Goal: Information Seeking & Learning: Get advice/opinions

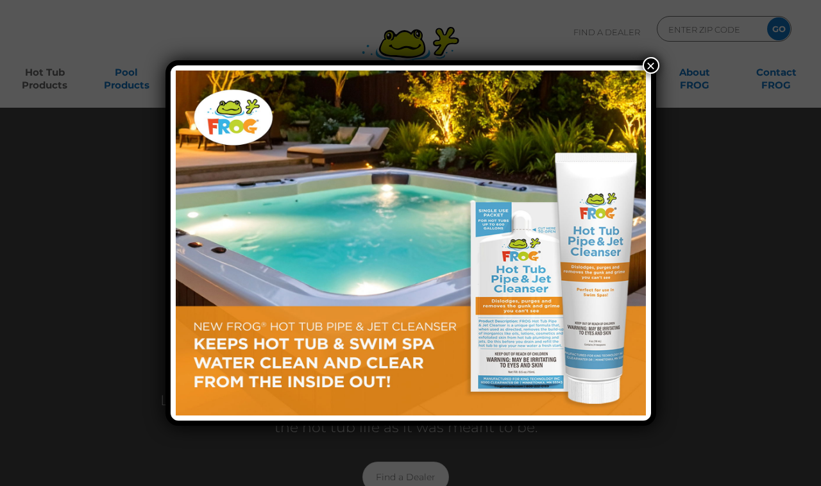
click at [644, 70] on button "×" at bounding box center [651, 65] width 17 height 17
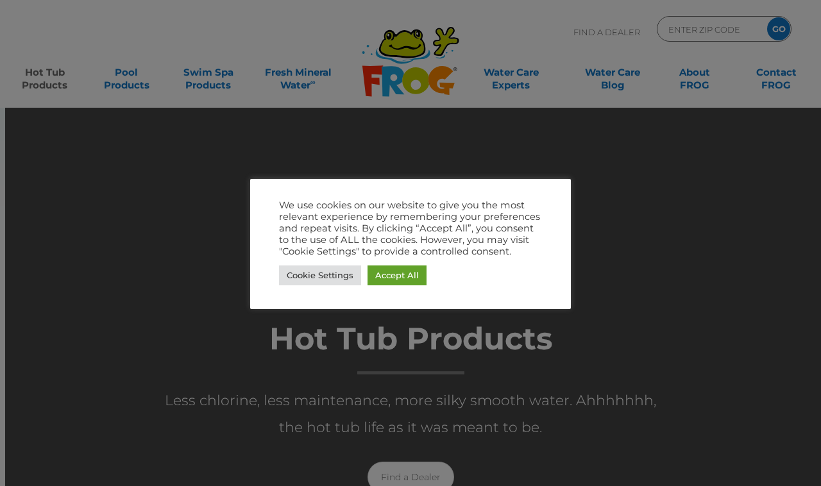
click at [416, 276] on link "Accept All" at bounding box center [397, 276] width 59 height 20
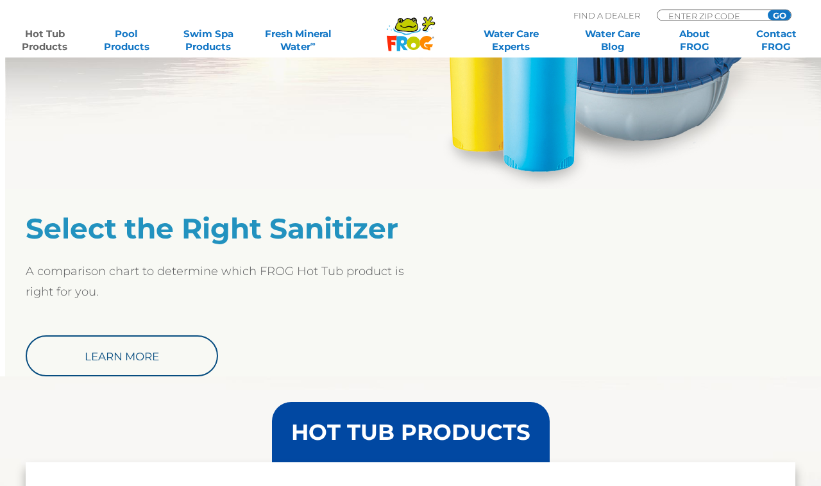
scroll to position [919, 0]
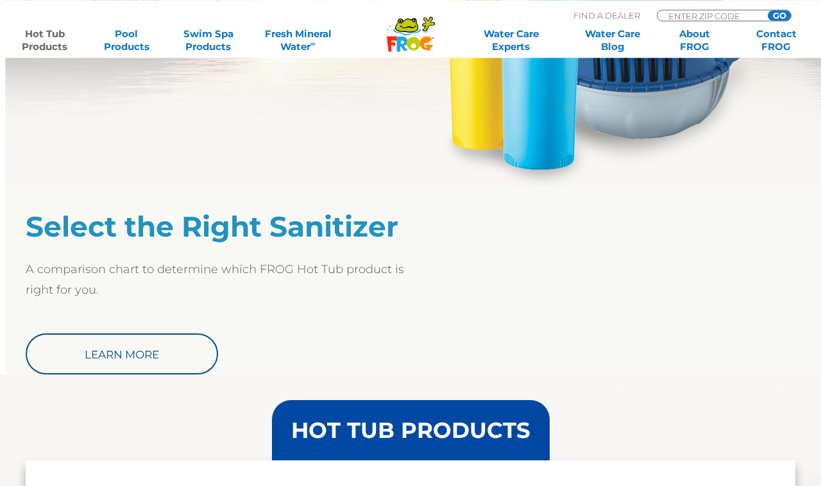
click at [112, 352] on link "Learn More" at bounding box center [122, 354] width 192 height 41
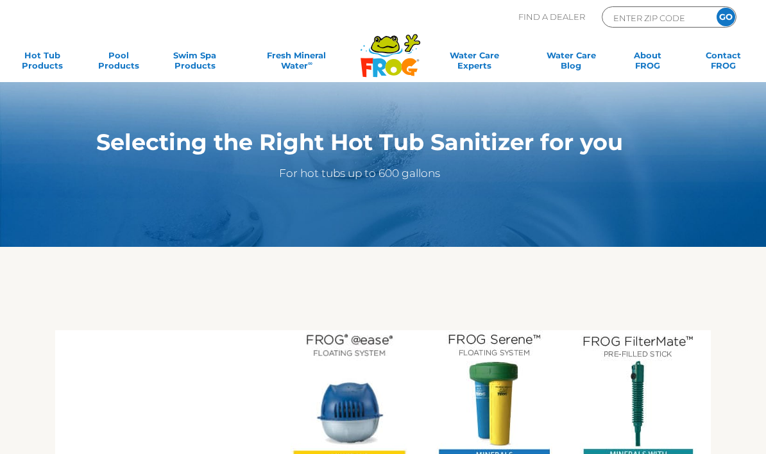
scroll to position [18, 0]
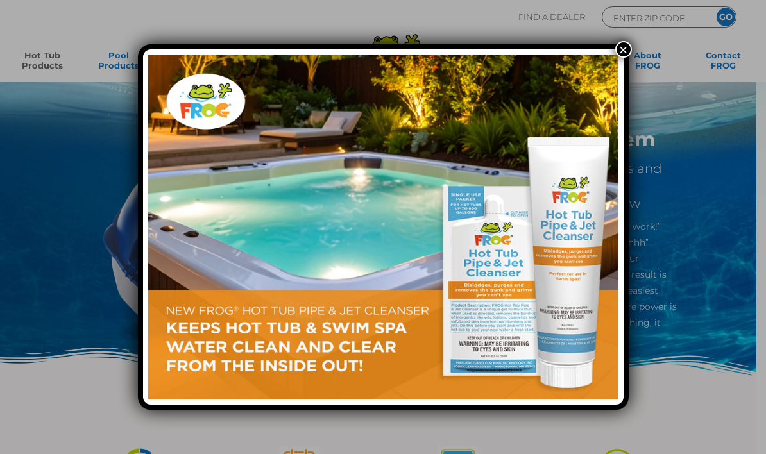
click at [622, 49] on button "×" at bounding box center [623, 49] width 17 height 17
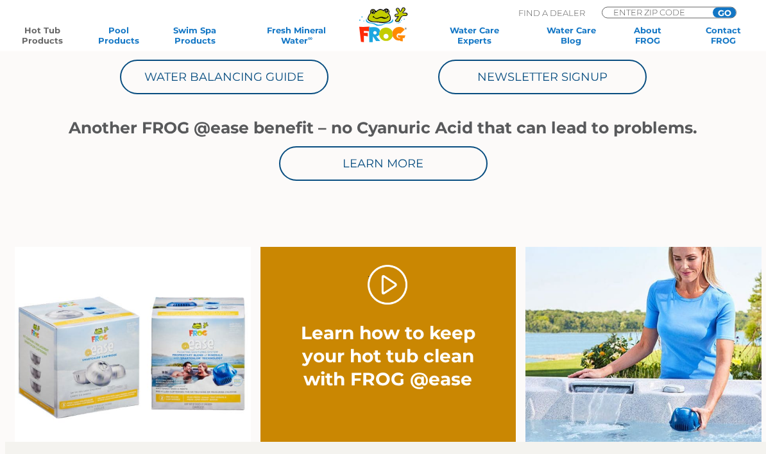
scroll to position [643, 0]
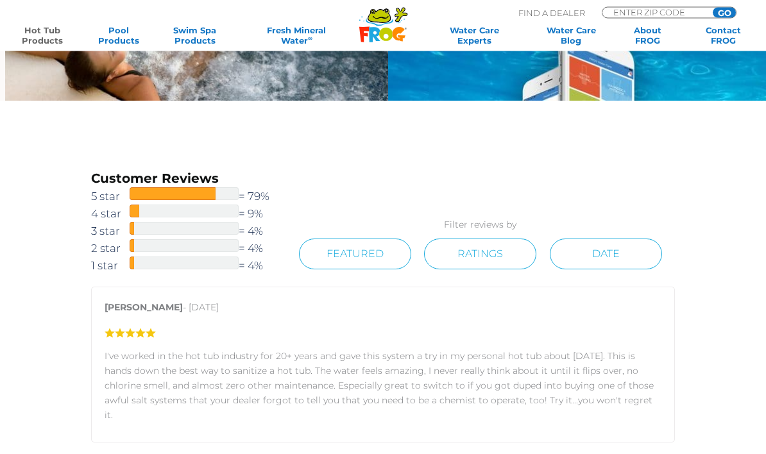
click at [99, 263] on span "1 star" at bounding box center [110, 266] width 38 height 17
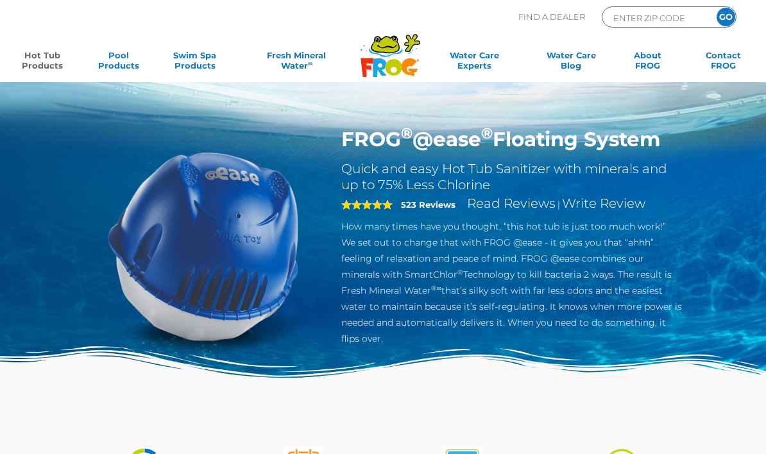
click at [65, 255] on section "FROG ® @ease ® Floating System Quick and easy Hot Tub Sanitizer with minerals a…" at bounding box center [383, 265] width 637 height 277
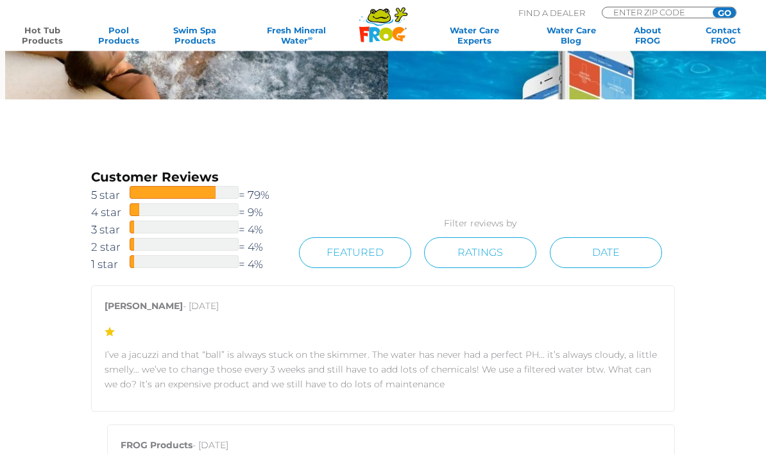
scroll to position [1492, 0]
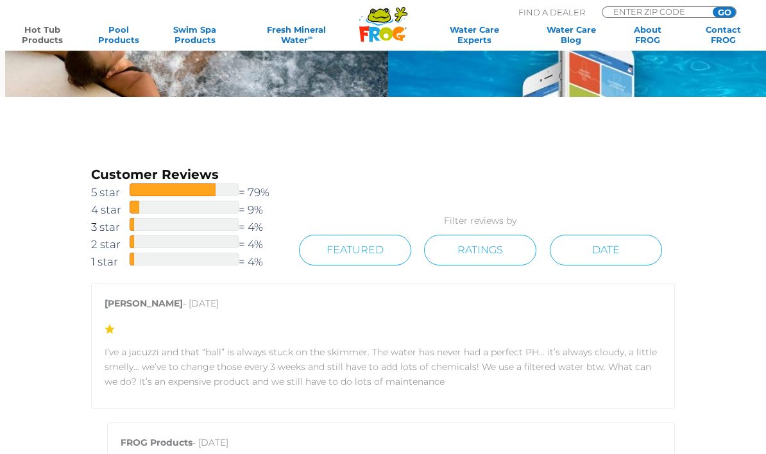
click at [98, 242] on span "2 star" at bounding box center [110, 245] width 38 height 17
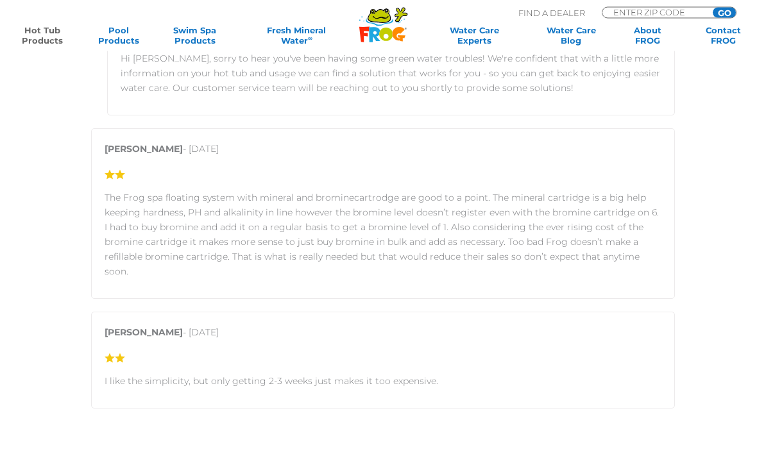
scroll to position [2271, 0]
click at [49, 269] on section "Customer Reviews 5 star = 79% 4 star = 9% 3 star = 4% 2 star = 4% 1 star = 4% F…" at bounding box center [383, 78] width 766 height 1520
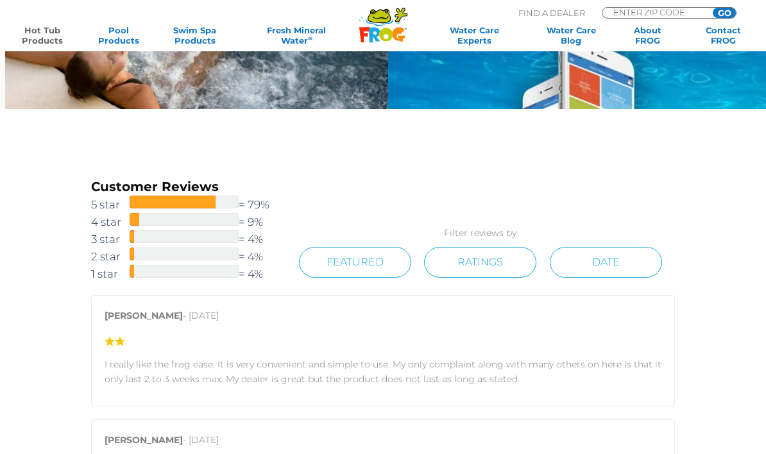
scroll to position [1460, 0]
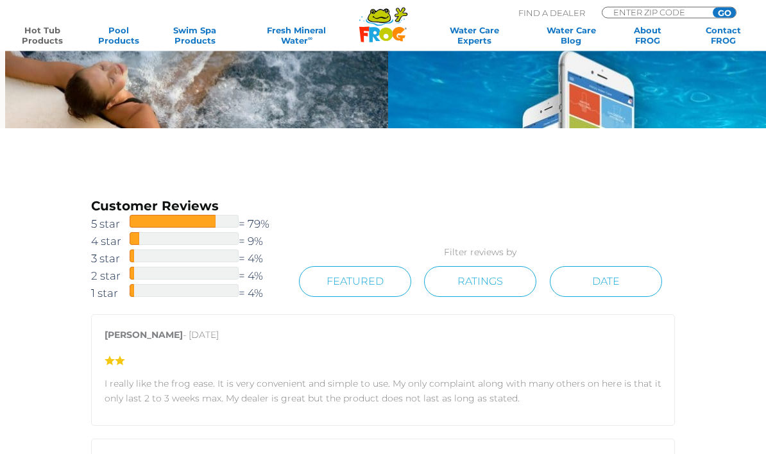
click at [96, 261] on span "3 star" at bounding box center [110, 259] width 38 height 17
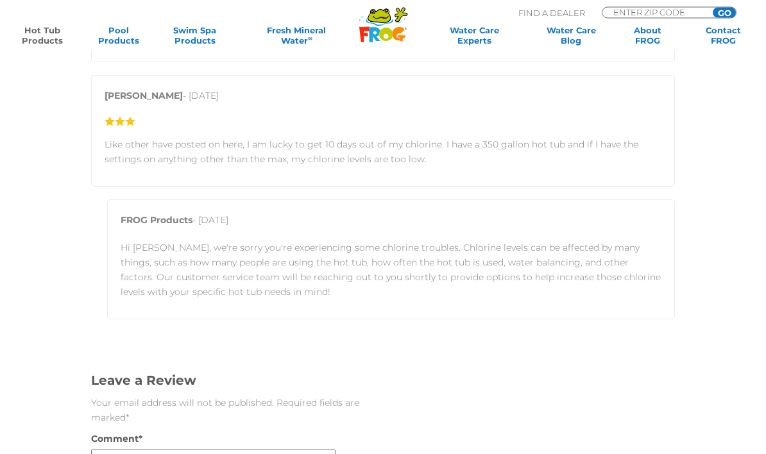
scroll to position [2493, 0]
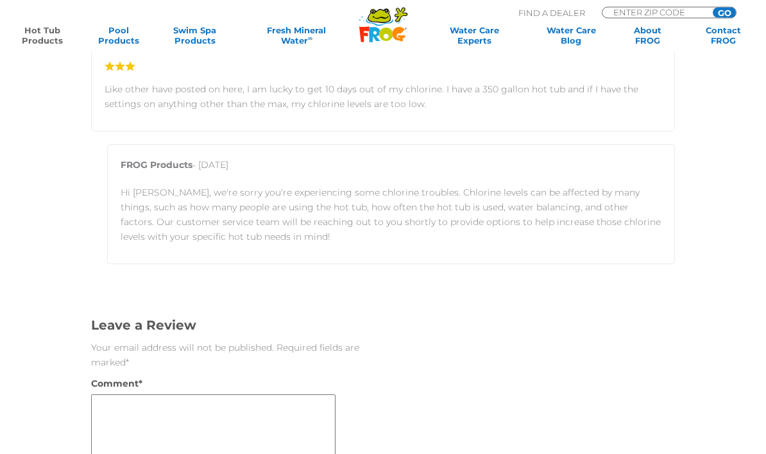
scroll to position [2551, 0]
